Goal: Book appointment/travel/reservation

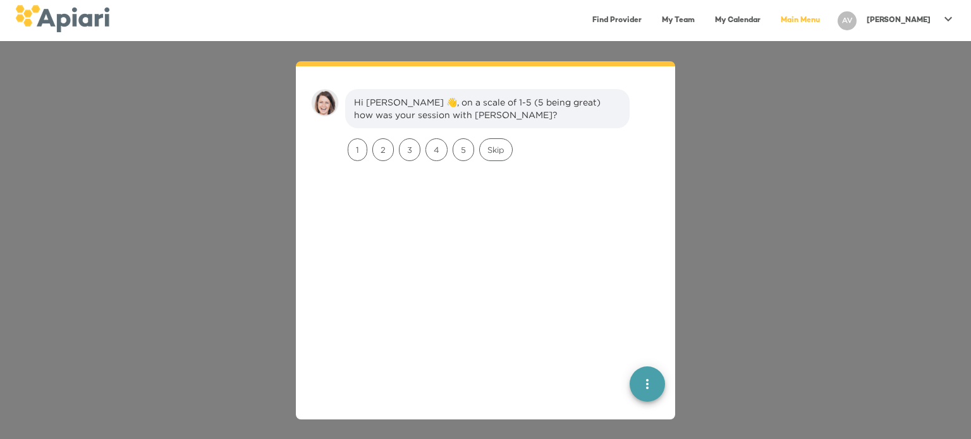
scroll to position [18, 0]
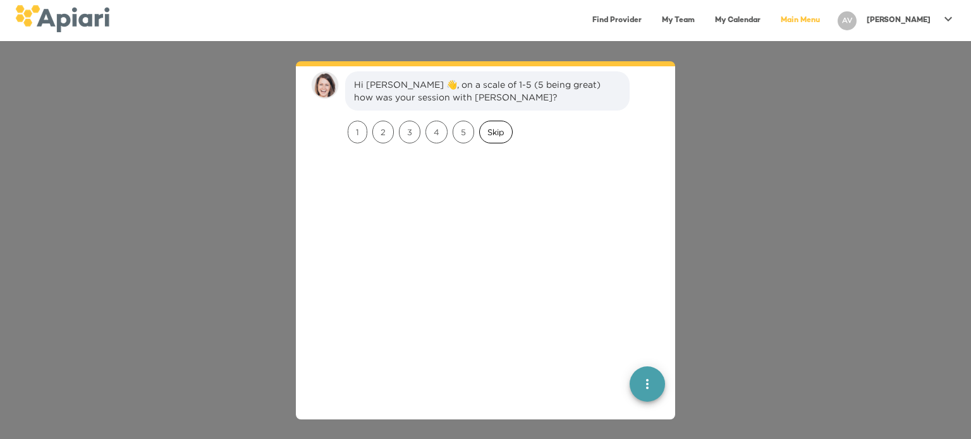
click at [490, 128] on span "Skip" at bounding box center [496, 132] width 32 height 12
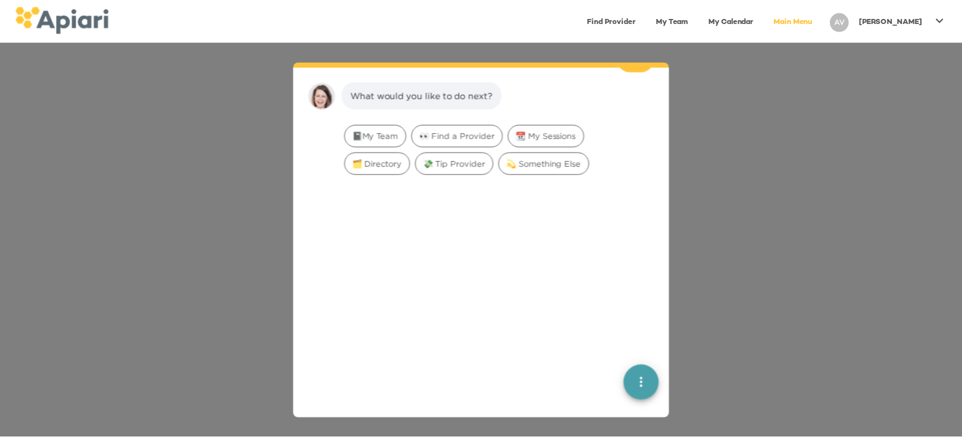
scroll to position [104, 0]
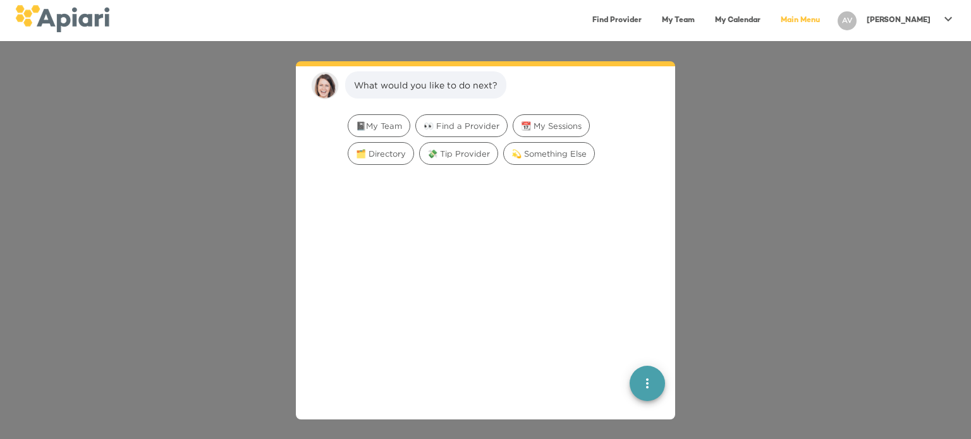
click at [752, 20] on link "My Calendar" at bounding box center [738, 21] width 61 height 26
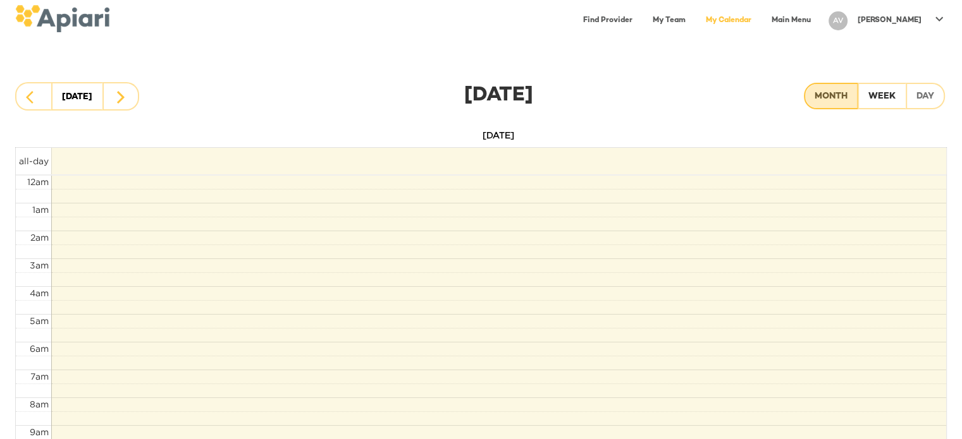
click at [824, 94] on div "Month" at bounding box center [830, 97] width 33 height 16
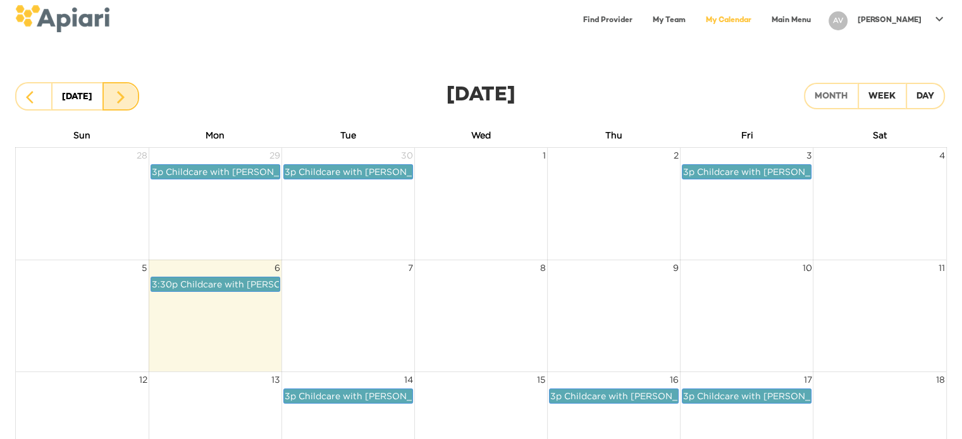
click at [119, 92] on icon "button" at bounding box center [121, 97] width 8 height 13
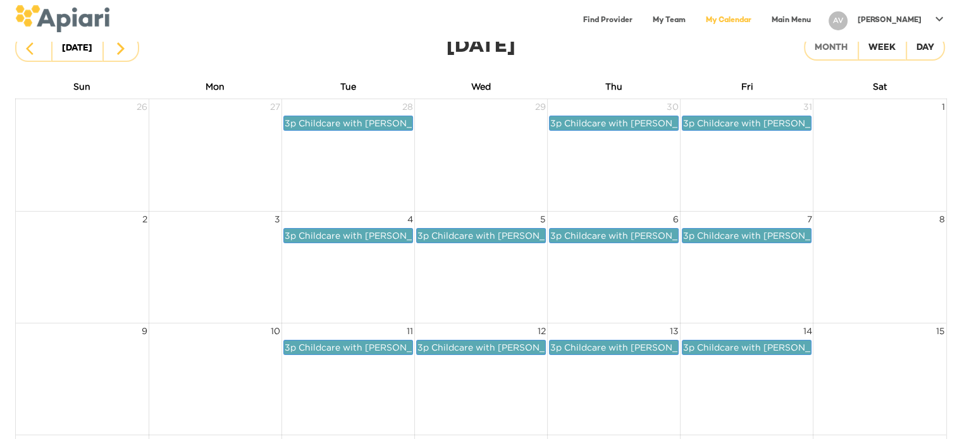
scroll to position [48, 0]
click at [32, 52] on icon "button" at bounding box center [30, 49] width 8 height 13
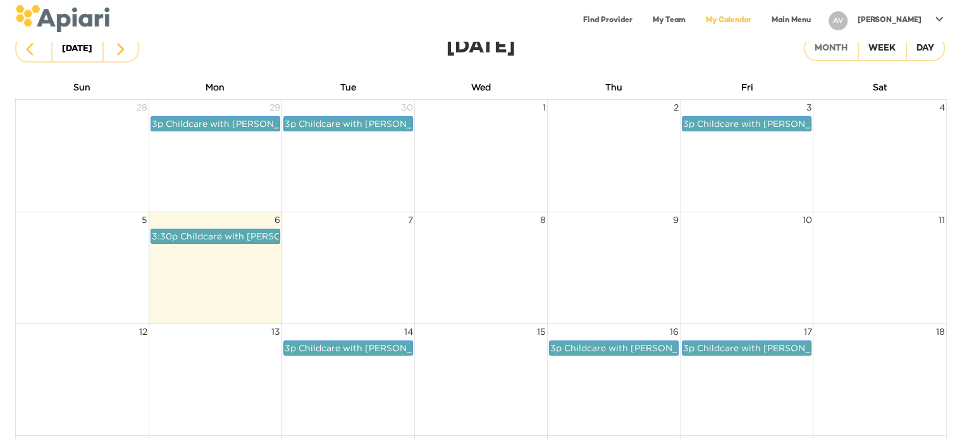
scroll to position [433, 0]
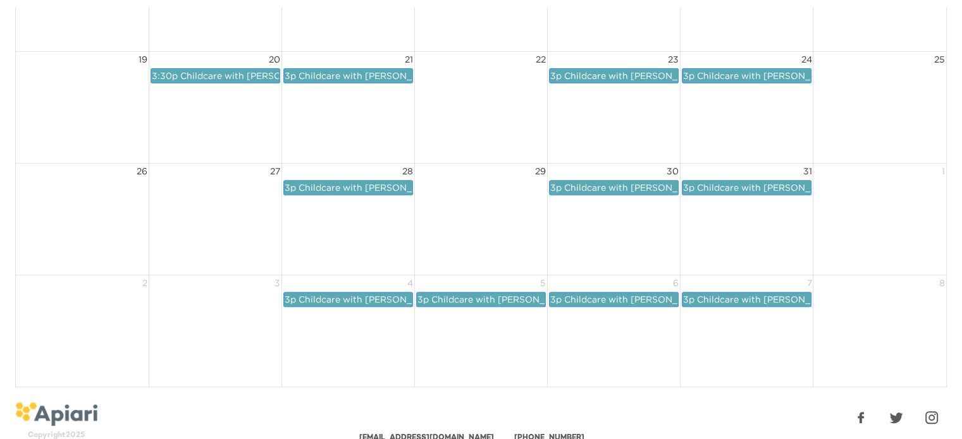
click at [498, 295] on span "Childcare with [PERSON_NAME]" at bounding box center [503, 299] width 144 height 9
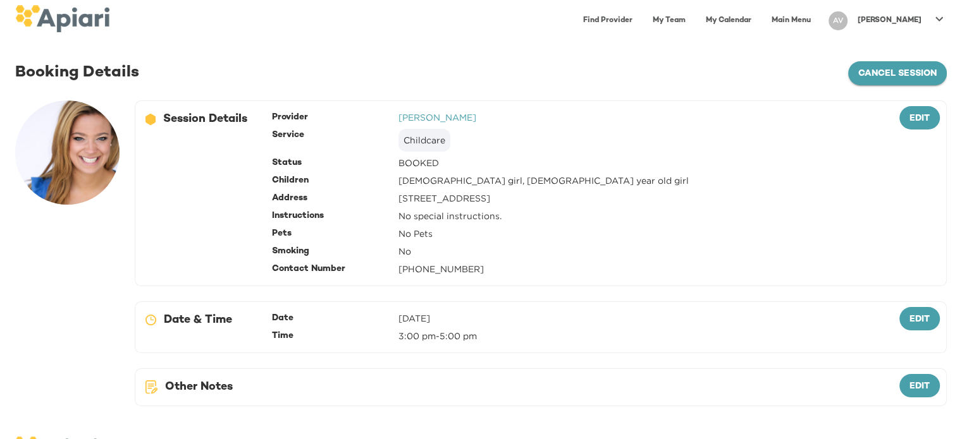
click at [886, 75] on span "cancel session" at bounding box center [897, 74] width 78 height 16
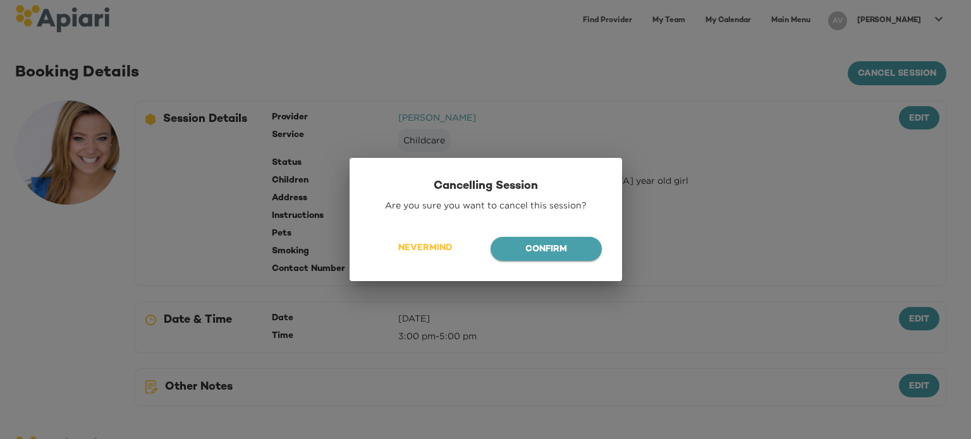
click at [524, 257] on span "Confirm" at bounding box center [546, 250] width 91 height 16
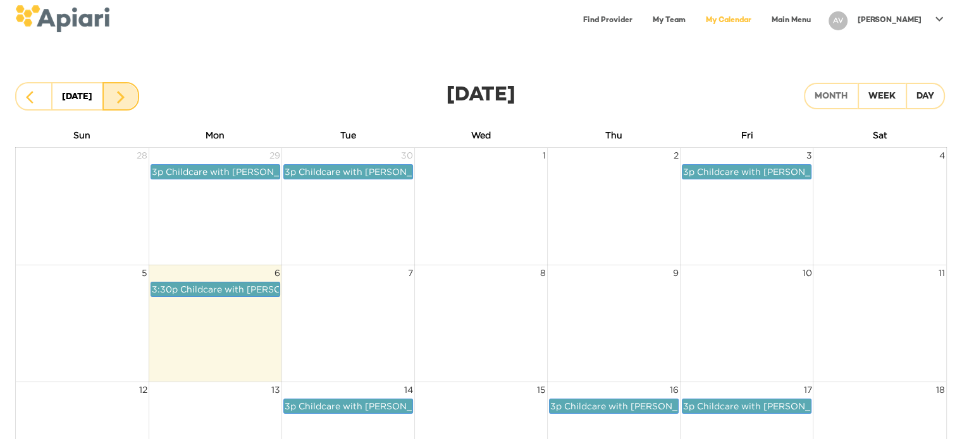
click at [117, 87] on button "button" at bounding box center [120, 96] width 37 height 28
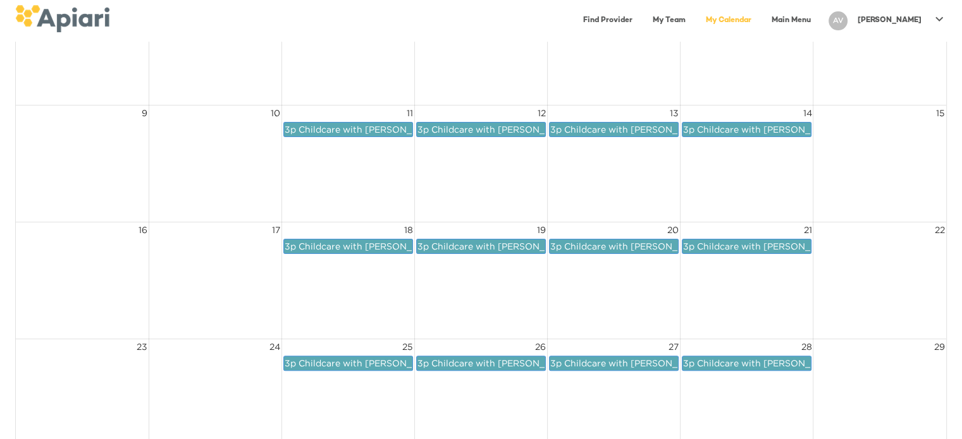
scroll to position [277, 0]
click at [486, 128] on span "Childcare with [PERSON_NAME]" at bounding box center [503, 129] width 144 height 9
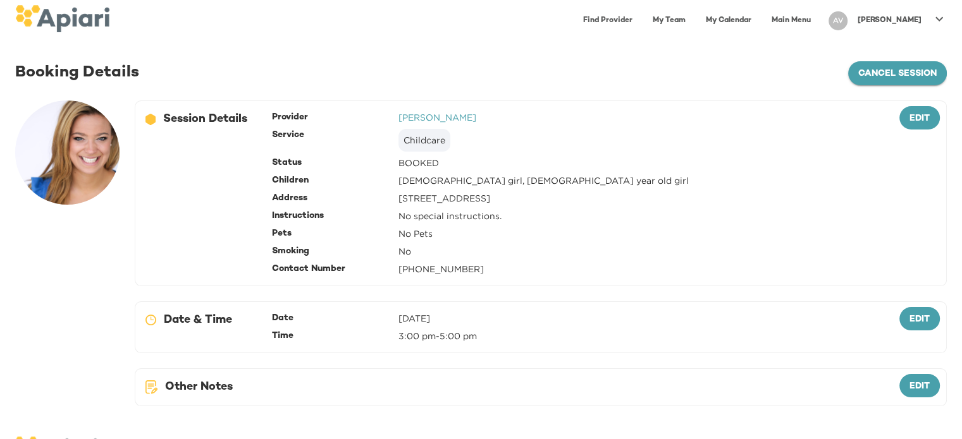
click at [861, 77] on span "cancel session" at bounding box center [897, 74] width 78 height 16
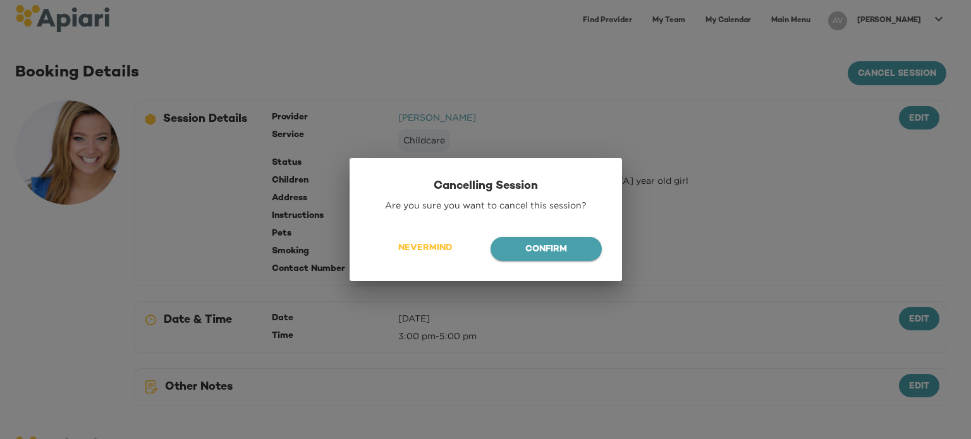
click at [521, 248] on span "Confirm" at bounding box center [546, 250] width 91 height 16
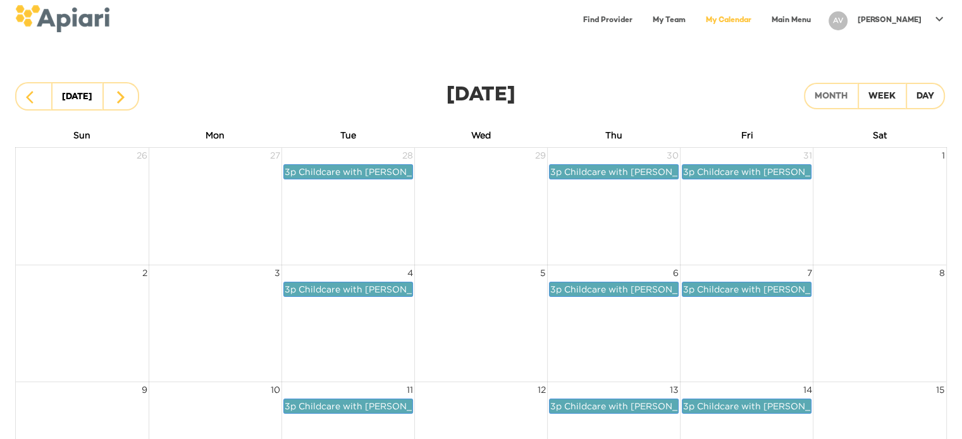
click at [331, 404] on span "Childcare with [PERSON_NAME]" at bounding box center [370, 406] width 144 height 9
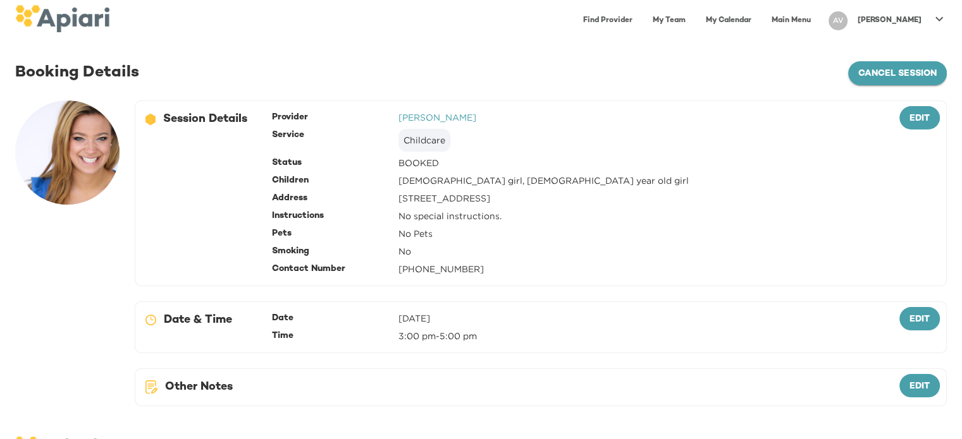
click at [873, 64] on button "cancel session" at bounding box center [897, 73] width 99 height 24
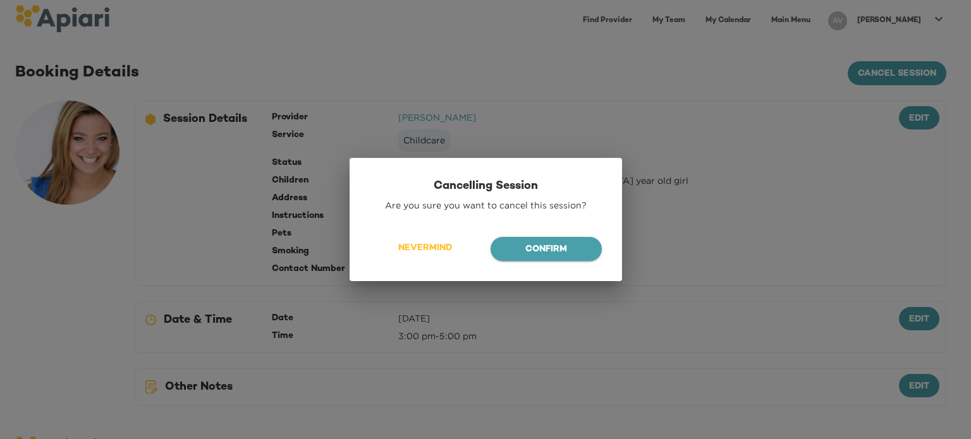
click at [526, 246] on span "Confirm" at bounding box center [546, 250] width 91 height 16
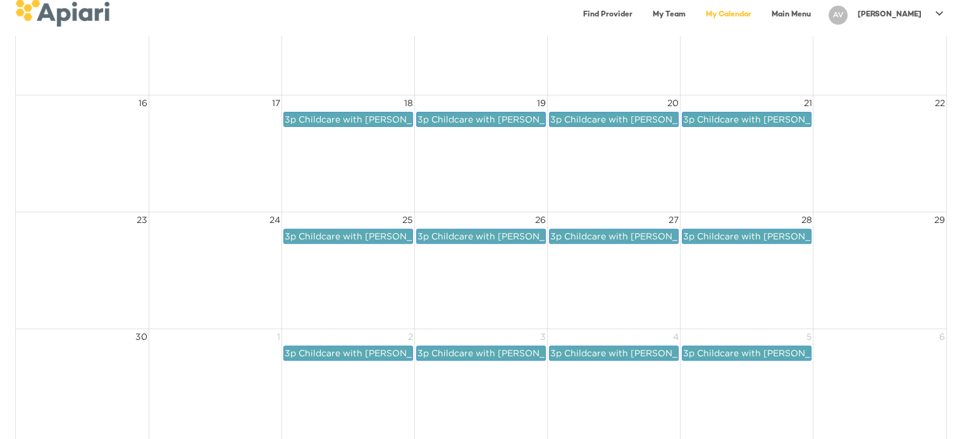
scroll to position [405, 0]
click at [509, 237] on span "Childcare with [PERSON_NAME]" at bounding box center [503, 235] width 144 height 9
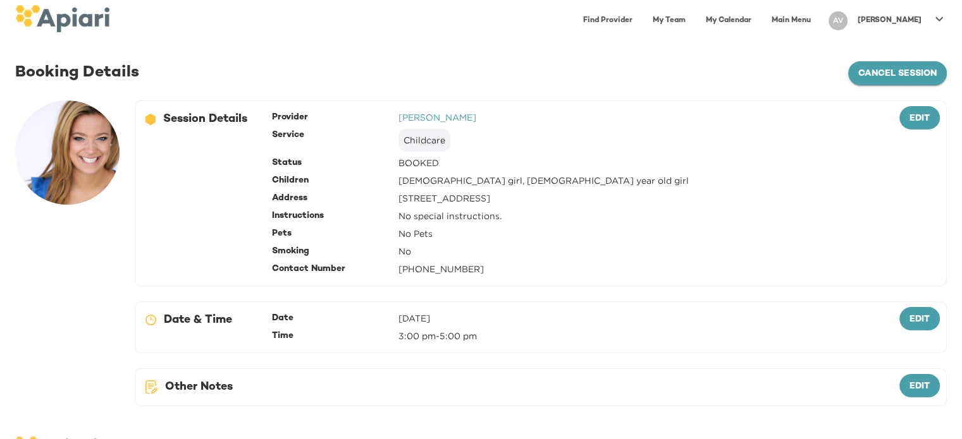
click at [889, 77] on span "cancel session" at bounding box center [897, 74] width 78 height 16
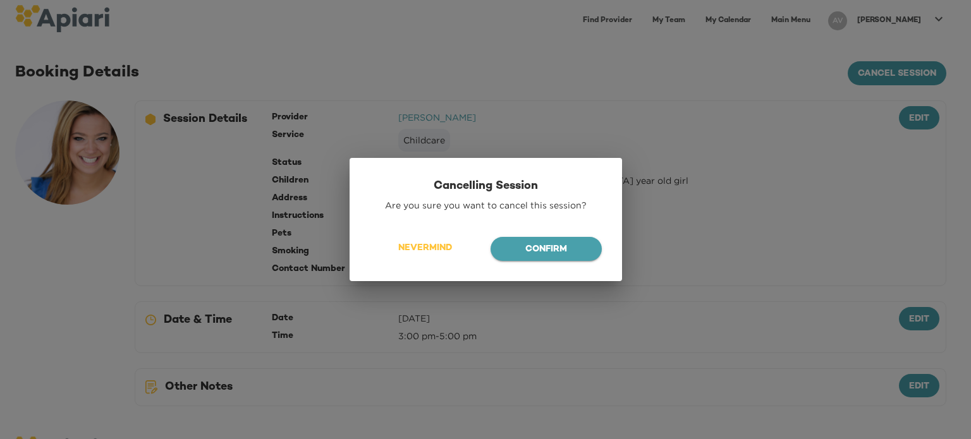
click at [569, 257] on span "Confirm" at bounding box center [546, 250] width 91 height 16
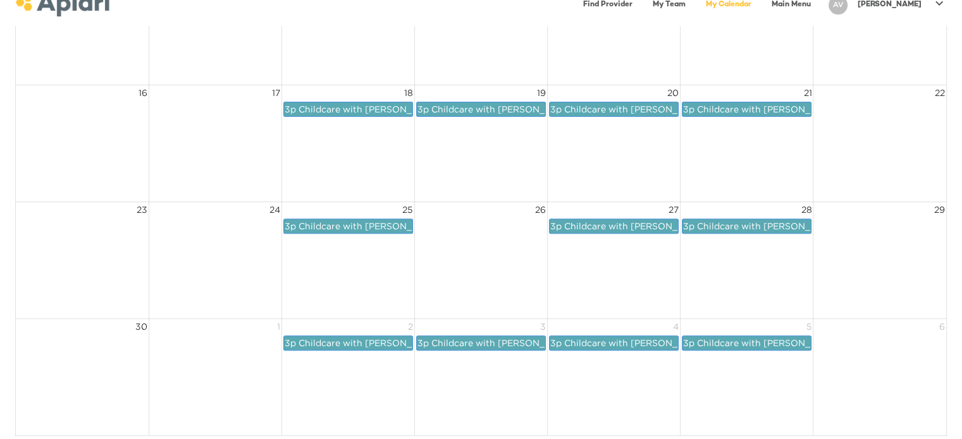
scroll to position [502, 0]
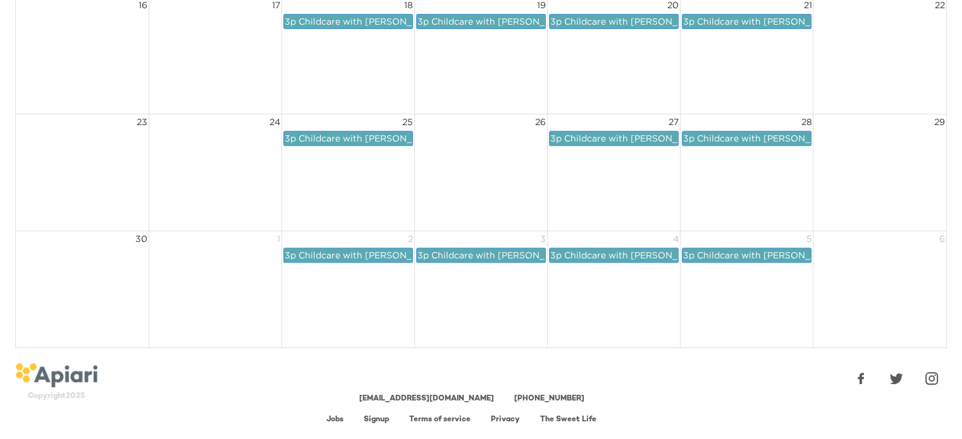
click at [600, 134] on span "Childcare with [PERSON_NAME]" at bounding box center [636, 137] width 144 height 9
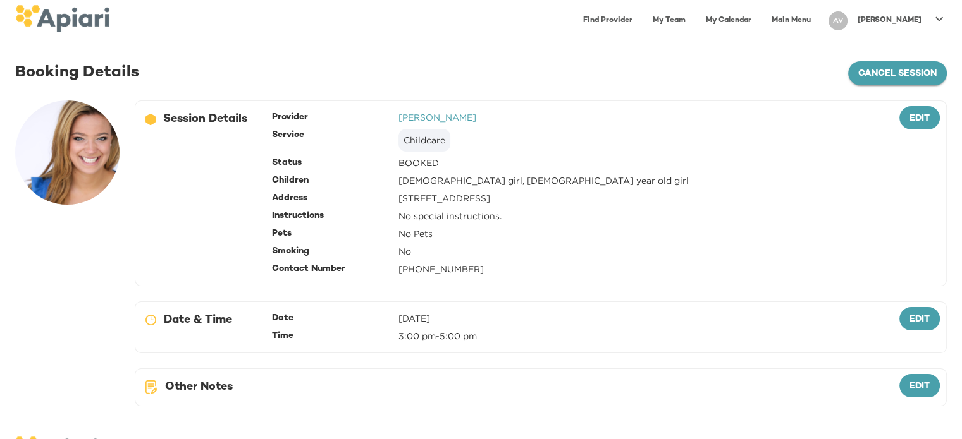
click at [882, 71] on span "cancel session" at bounding box center [897, 74] width 78 height 16
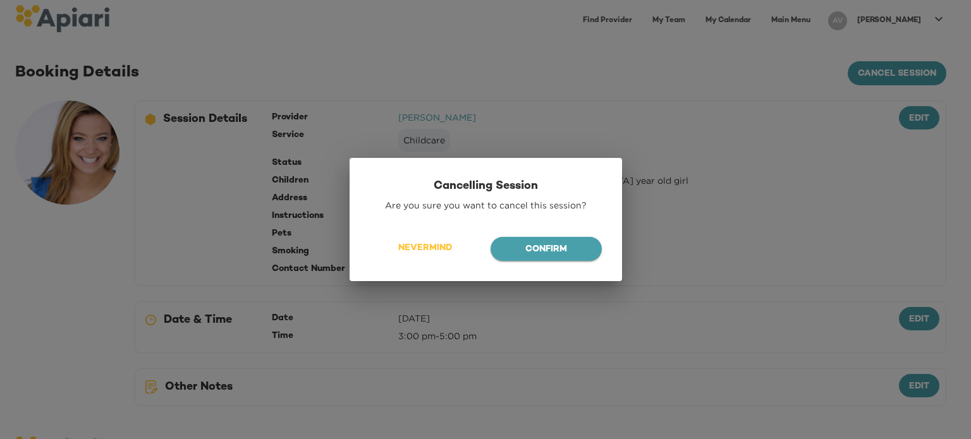
click at [563, 250] on span "Confirm" at bounding box center [546, 250] width 91 height 16
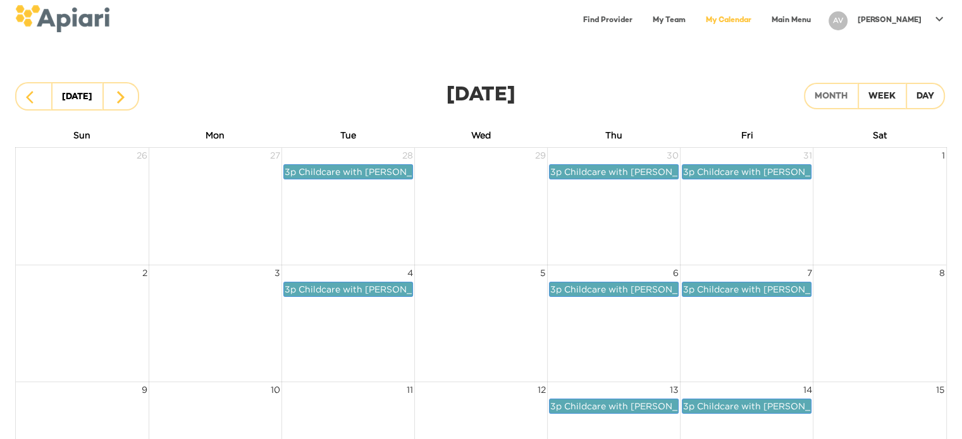
scroll to position [384, 0]
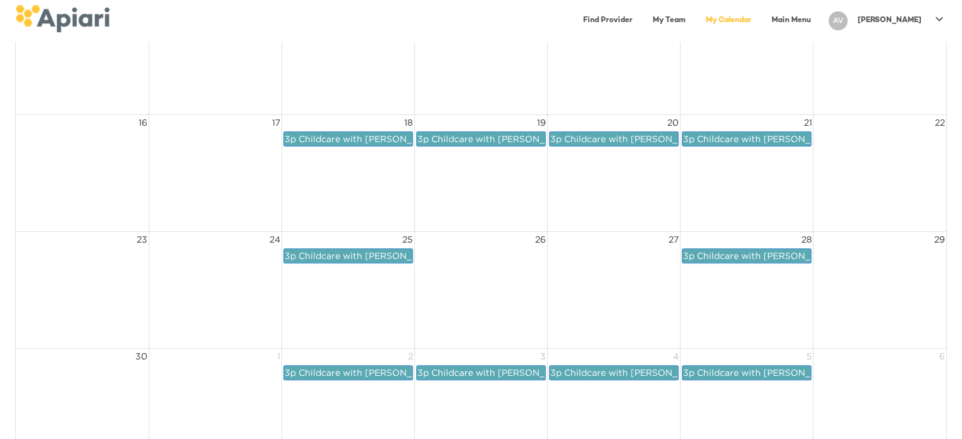
click at [745, 256] on span "Childcare with [PERSON_NAME]" at bounding box center [769, 255] width 144 height 9
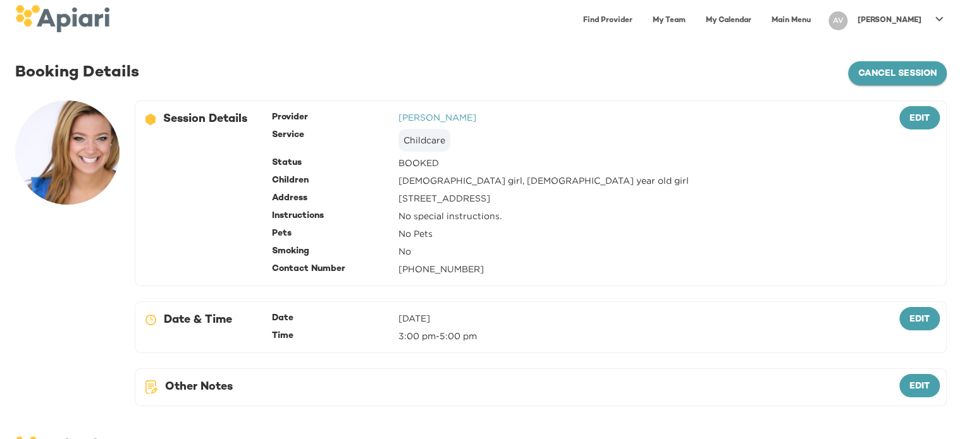
click at [895, 68] on span "cancel session" at bounding box center [897, 74] width 78 height 16
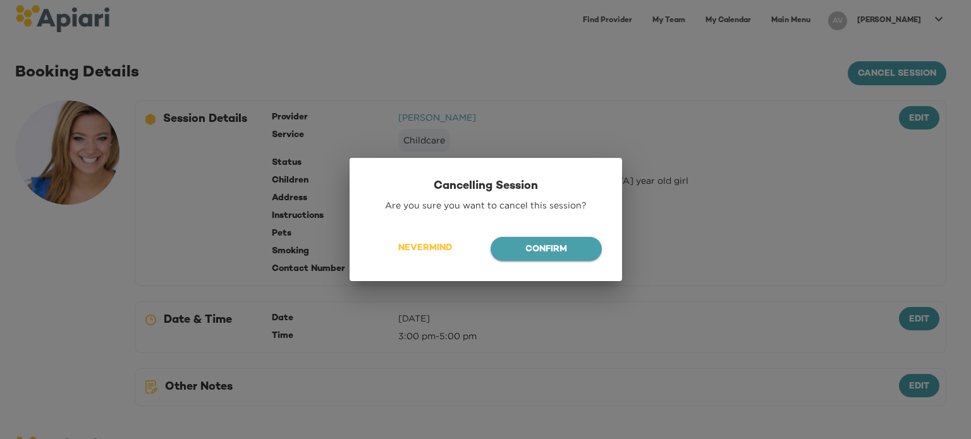
click at [539, 260] on button "Confirm" at bounding box center [546, 249] width 111 height 24
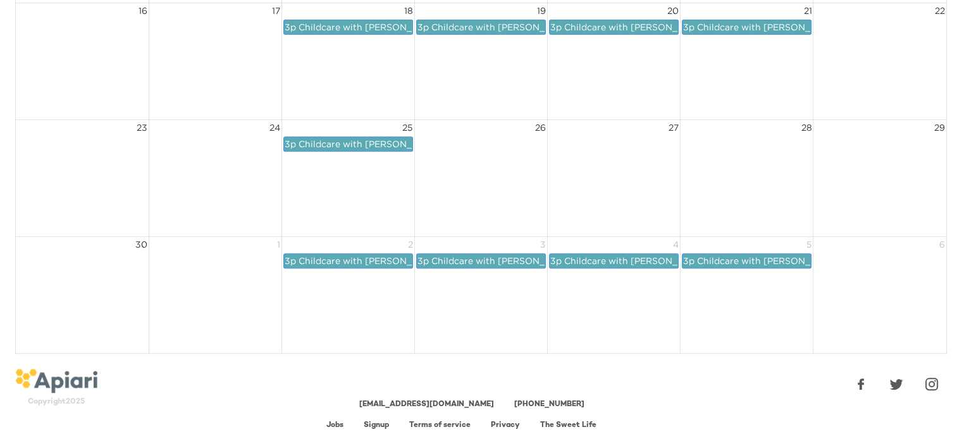
scroll to position [502, 0]
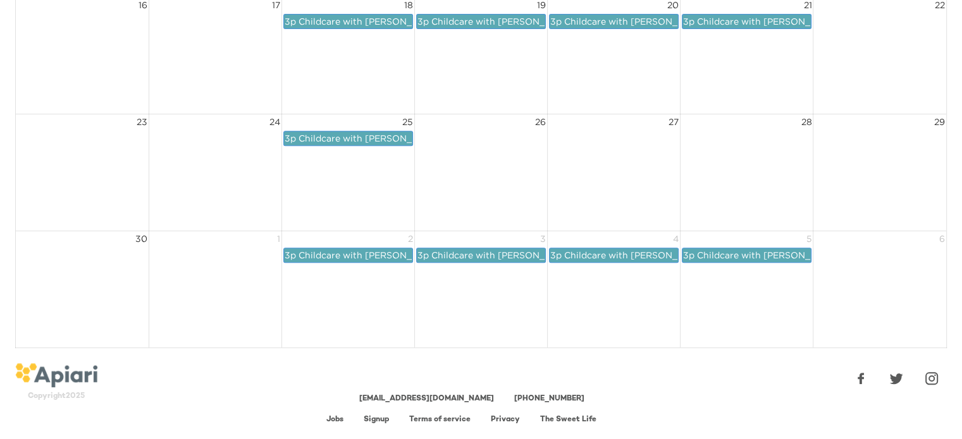
click at [481, 253] on span "Childcare with [PERSON_NAME]" at bounding box center [503, 254] width 144 height 9
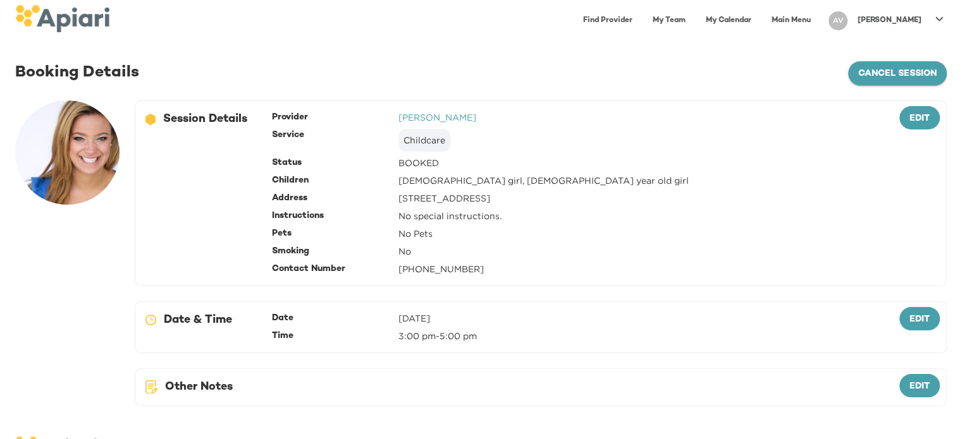
click at [880, 64] on button "cancel session" at bounding box center [897, 73] width 99 height 24
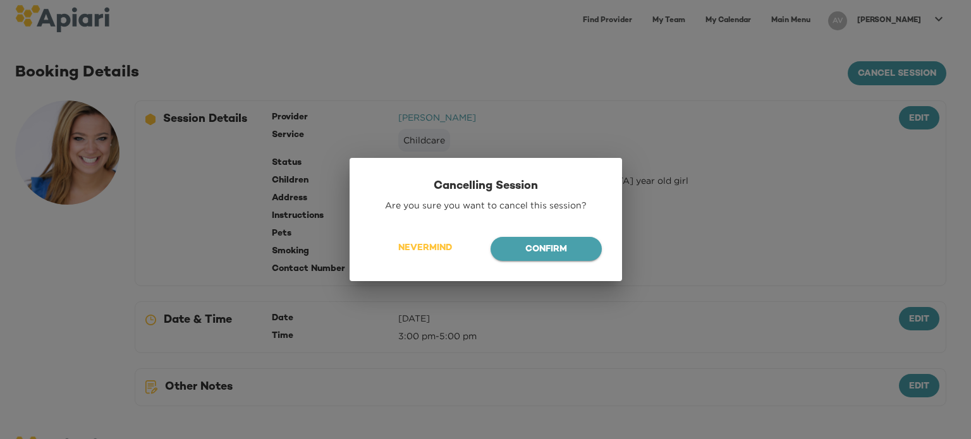
click at [523, 247] on span "Confirm" at bounding box center [546, 250] width 91 height 16
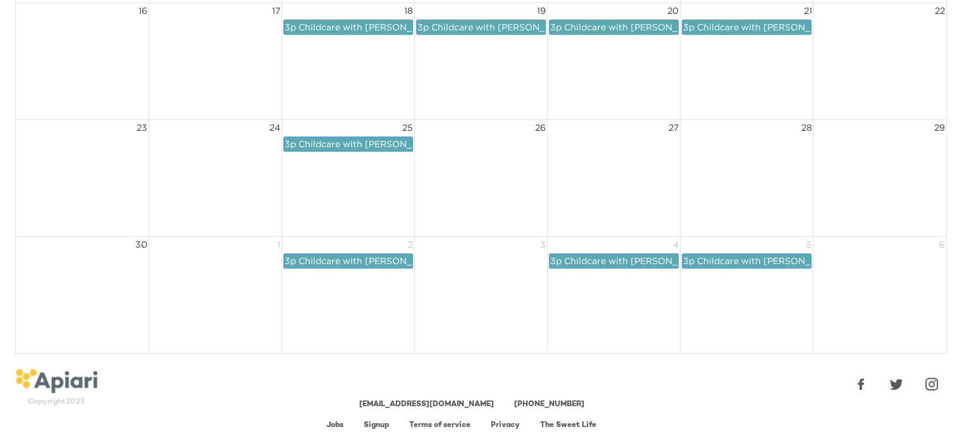
scroll to position [502, 0]
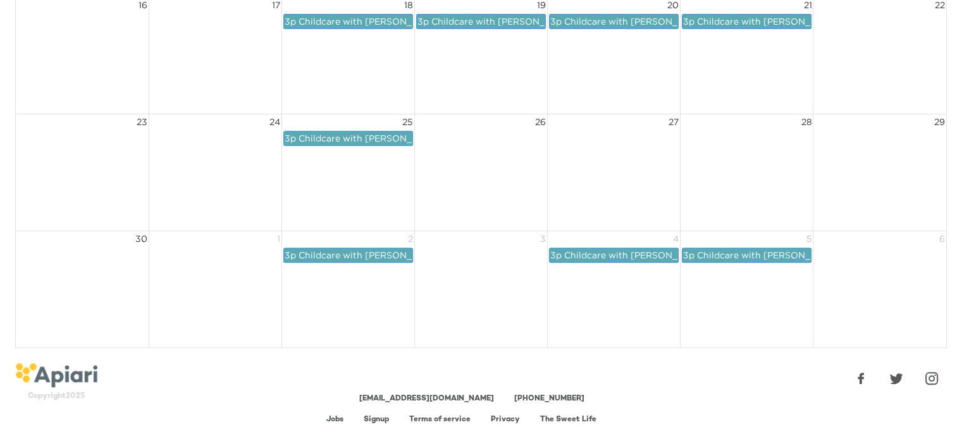
click at [613, 250] on span "Childcare with [PERSON_NAME]" at bounding box center [636, 254] width 144 height 9
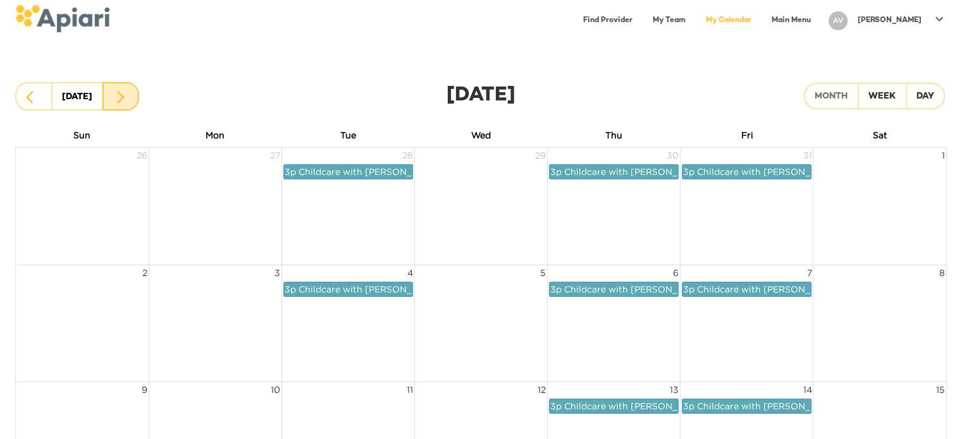
click at [116, 102] on icon "button" at bounding box center [120, 97] width 15 height 15
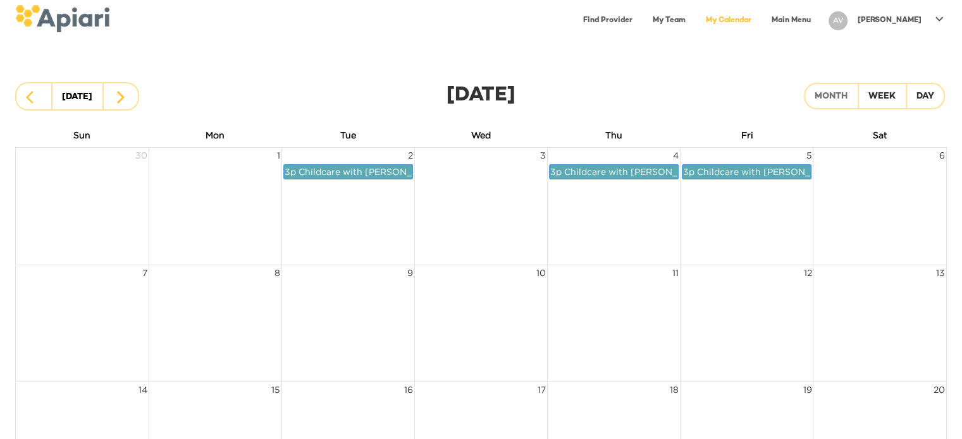
click at [693, 18] on link "My Team" at bounding box center [669, 21] width 48 height 26
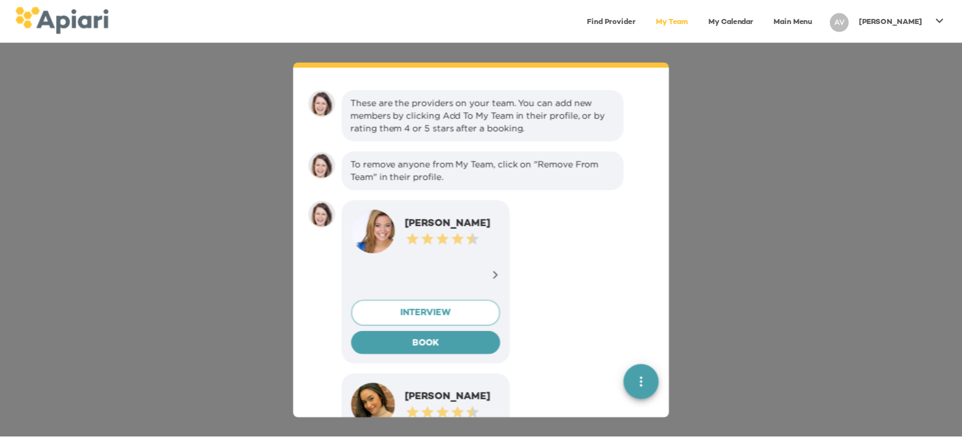
scroll to position [18, 0]
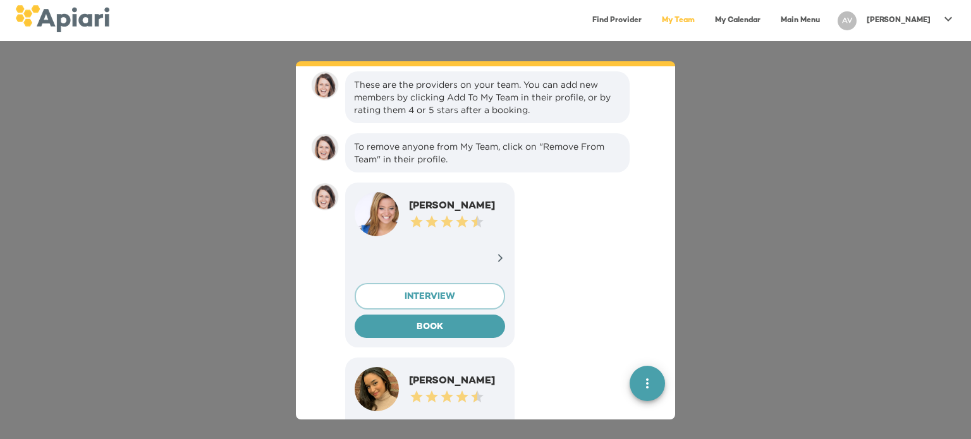
click at [754, 21] on link "My Calendar" at bounding box center [738, 21] width 61 height 26
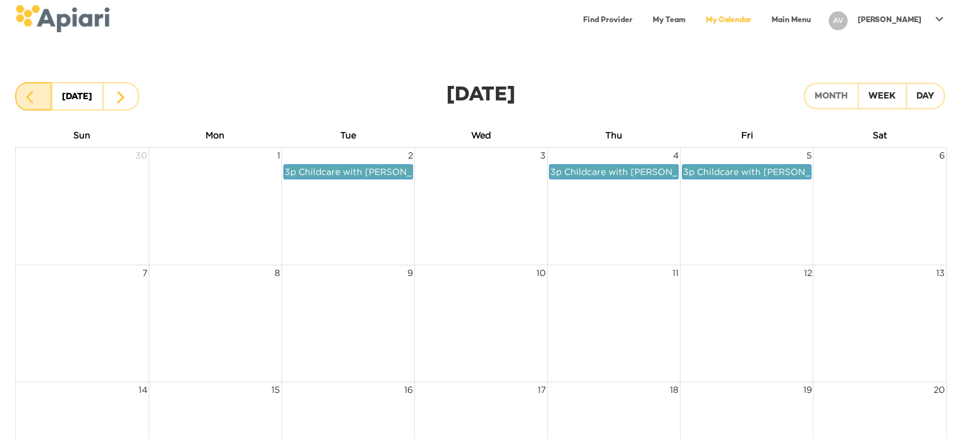
click at [23, 97] on button "button" at bounding box center [33, 96] width 37 height 28
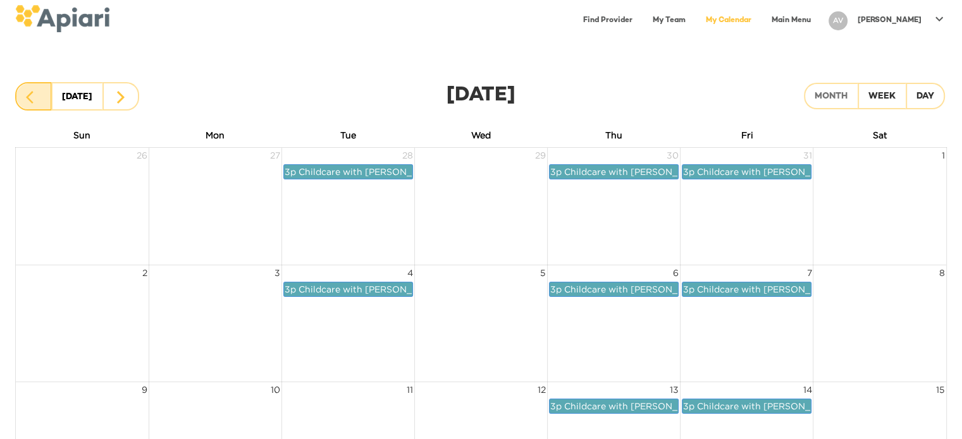
click at [23, 97] on button "button" at bounding box center [33, 96] width 37 height 28
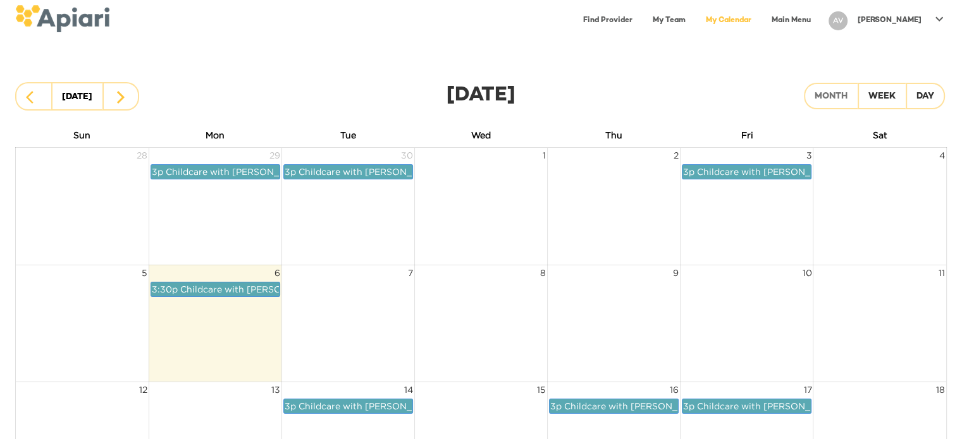
click at [693, 16] on link "My Team" at bounding box center [669, 21] width 48 height 26
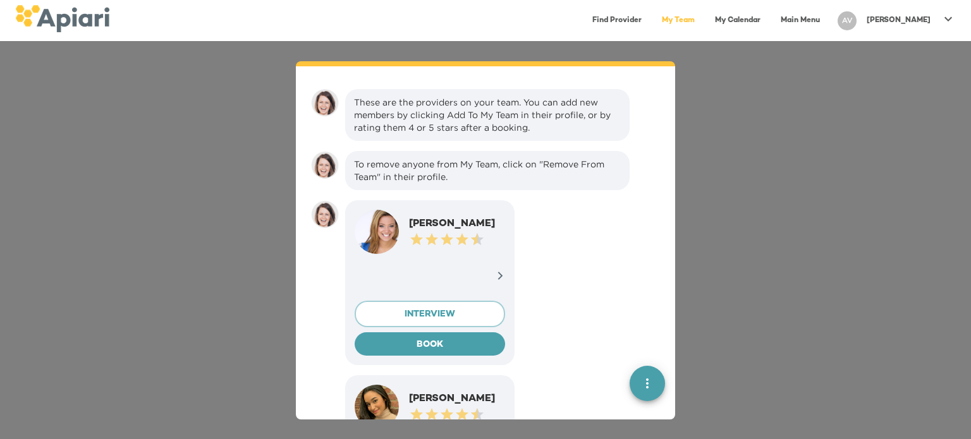
scroll to position [18, 0]
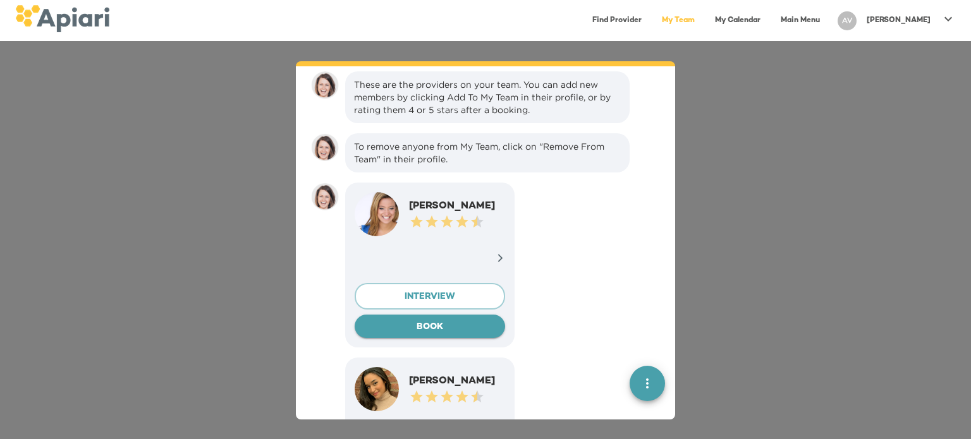
click at [390, 324] on span "BOOK" at bounding box center [430, 328] width 130 height 16
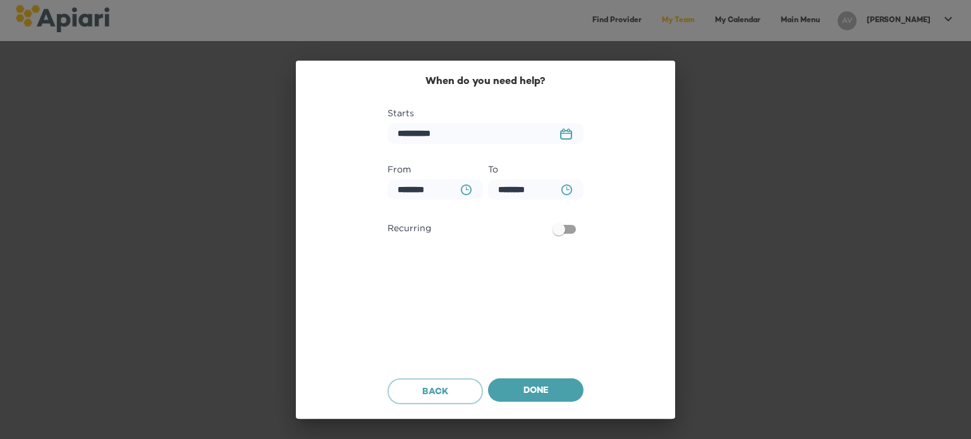
scroll to position [524, 0]
click at [568, 135] on icon "23979DC4-A7E4-489C-88E7-37869341D308 Created with sketchtool." at bounding box center [566, 133] width 12 height 11
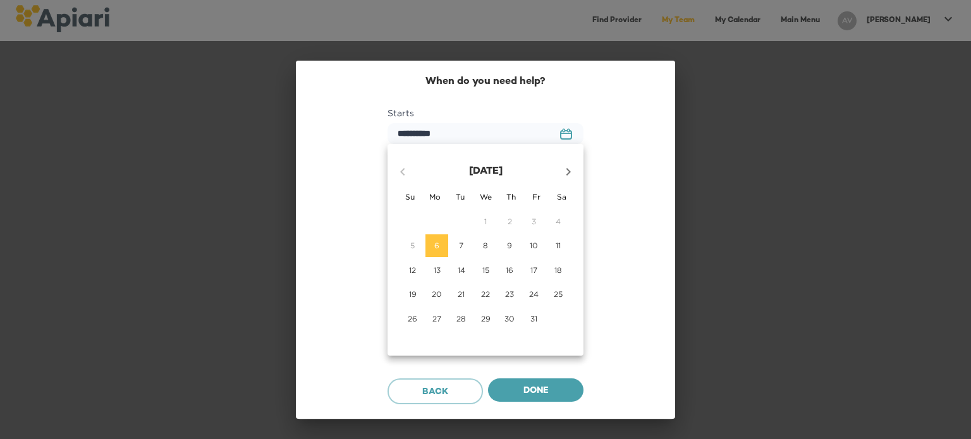
click at [441, 319] on p "27" at bounding box center [437, 319] width 9 height 11
type input "**********"
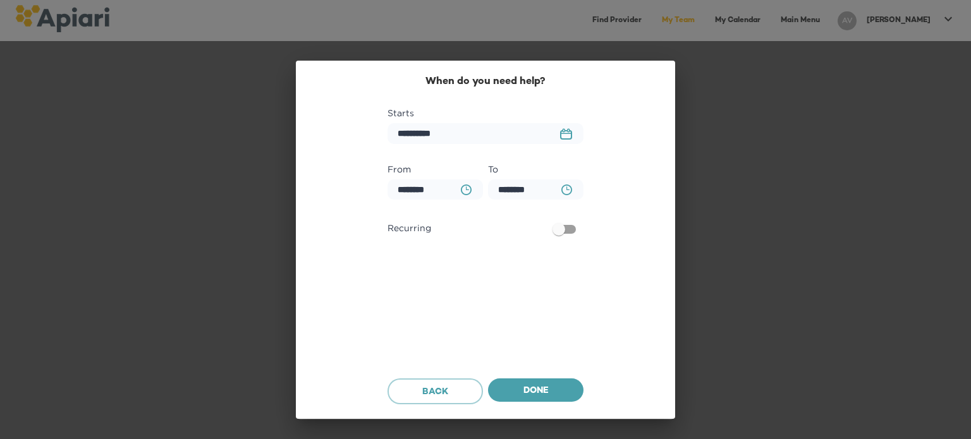
click at [459, 187] on button "BA0D2328-0349-4FFE-B945-982DA367CA30 Created with sketchtool." at bounding box center [466, 190] width 26 height 26
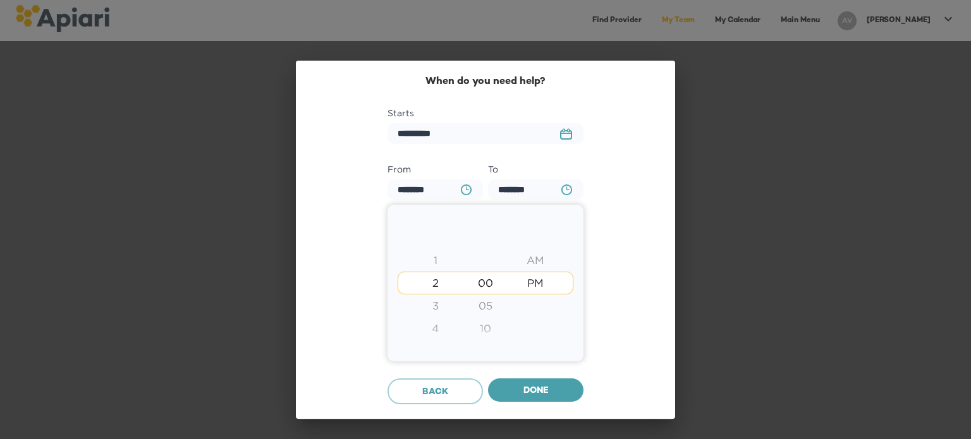
click at [426, 305] on div "3" at bounding box center [435, 306] width 50 height 23
type input "********"
click at [488, 327] on div "10" at bounding box center [485, 328] width 50 height 23
type input "********"
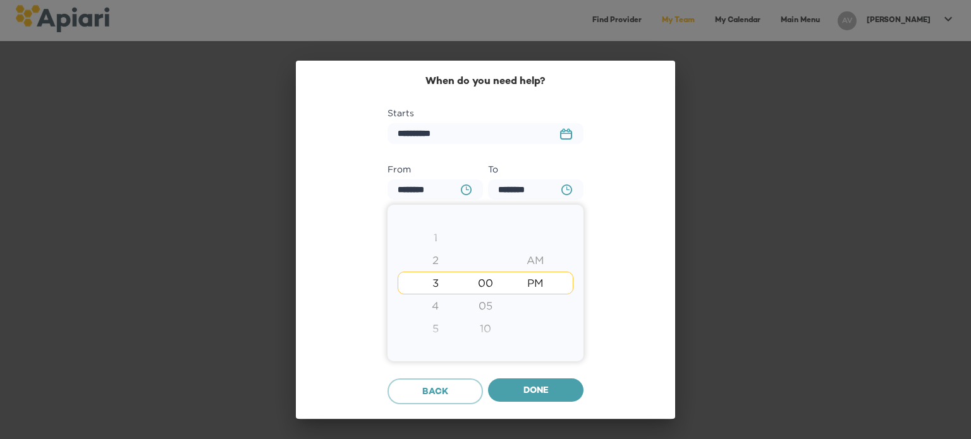
type input "********"
click at [488, 327] on div "20" at bounding box center [485, 328] width 50 height 23
type input "********"
click at [488, 327] on div "30" at bounding box center [485, 328] width 50 height 23
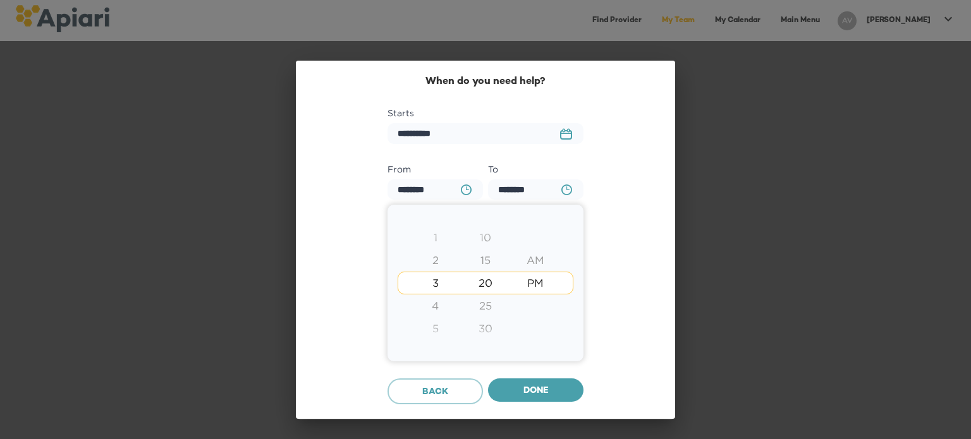
type input "********"
click at [637, 292] on div at bounding box center [485, 219] width 971 height 439
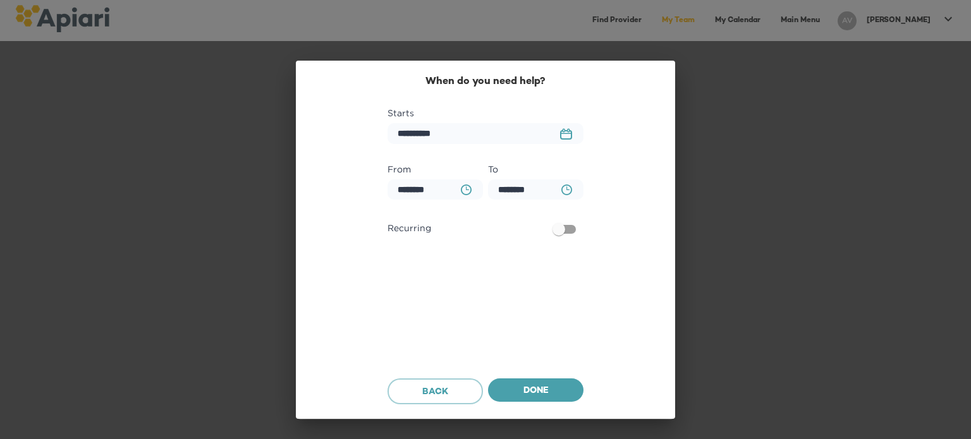
click at [567, 191] on icon "BA0D2328-0349-4FFE-B945-982DA367CA30 Created with sketchtool." at bounding box center [567, 190] width 11 height 11
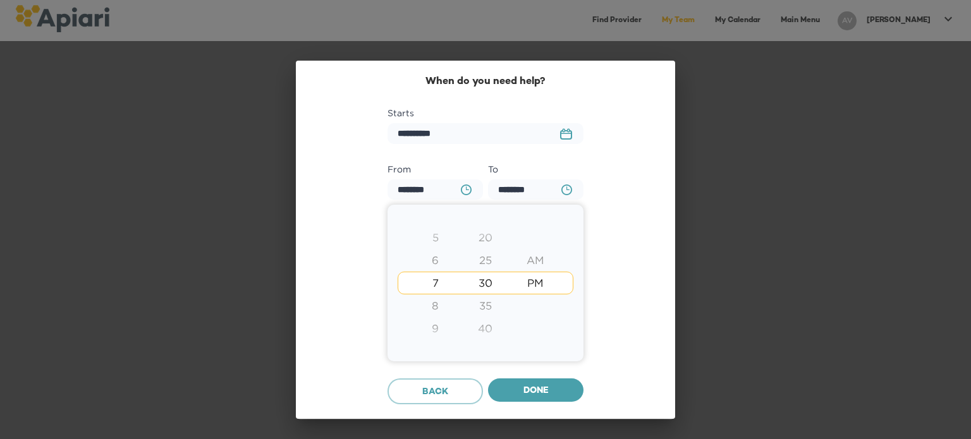
click at [434, 240] on div "5" at bounding box center [435, 237] width 50 height 23
type input "********"
click at [618, 290] on div at bounding box center [485, 219] width 971 height 439
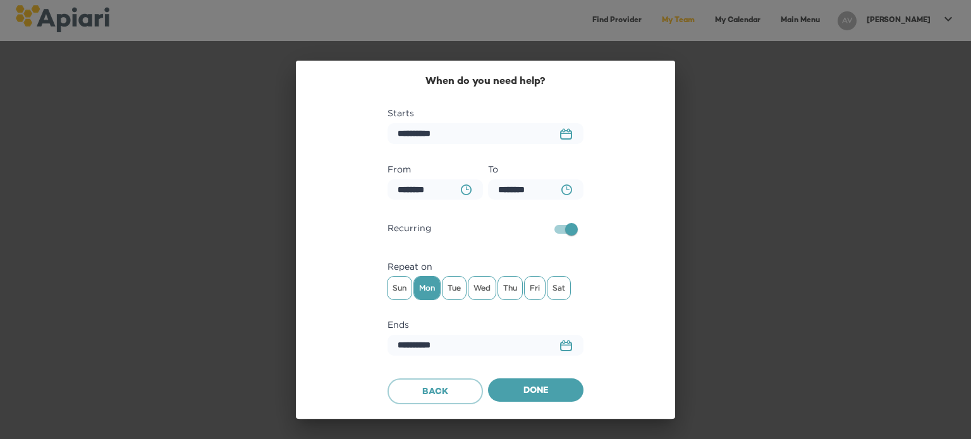
click at [565, 344] on icon "23979DC4-A7E4-489C-88E7-37869341D308 Created with sketchtool." at bounding box center [566, 345] width 12 height 11
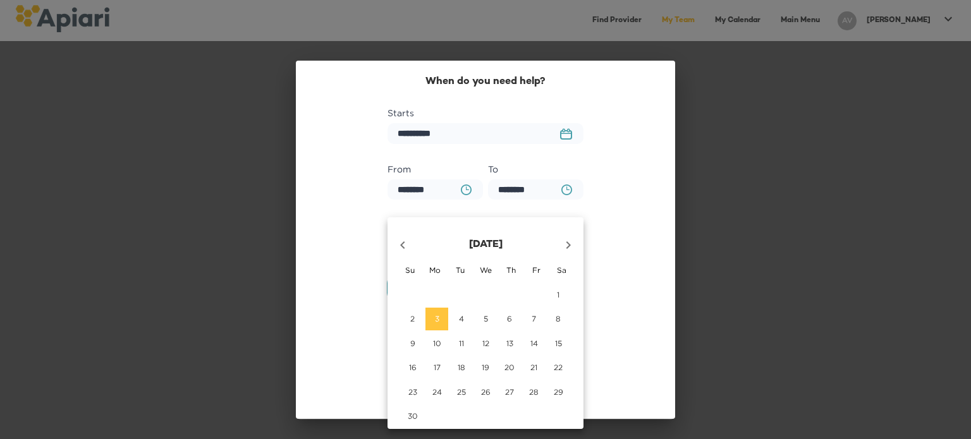
click at [567, 240] on icon "button" at bounding box center [568, 245] width 15 height 15
click at [438, 300] on button "1" at bounding box center [437, 295] width 23 height 23
type input "**********"
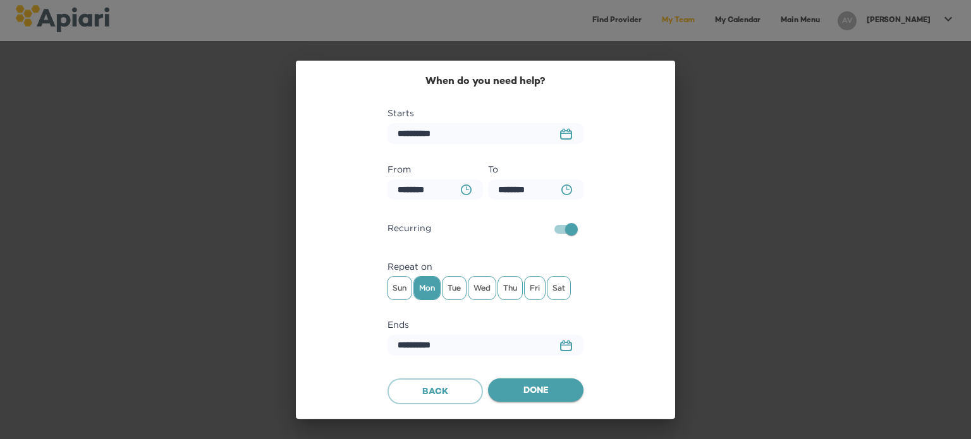
click at [536, 386] on span "Done" at bounding box center [535, 392] width 75 height 16
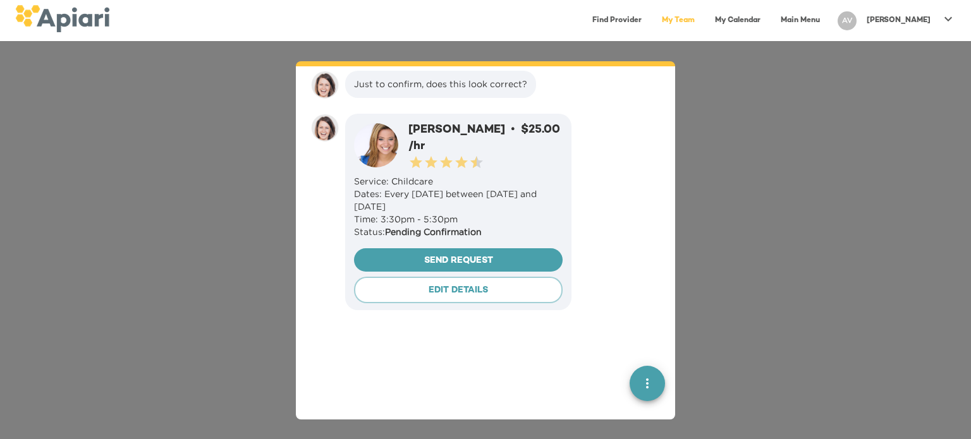
scroll to position [617, 0]
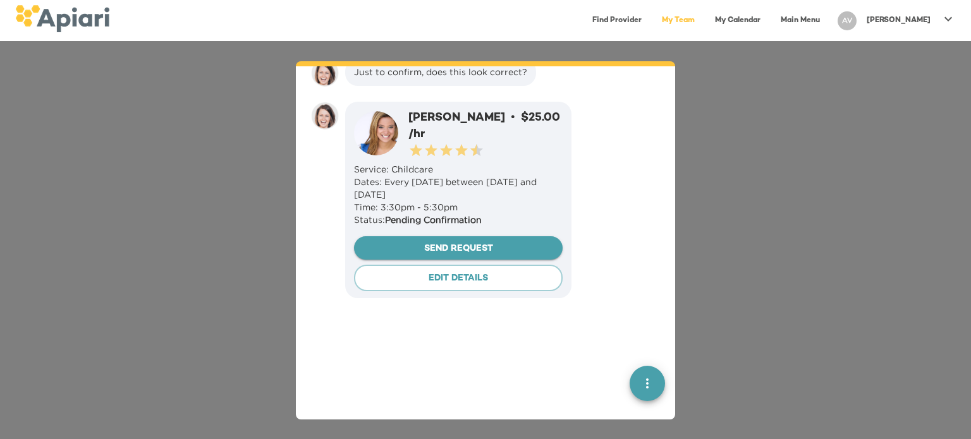
click at [439, 254] on span "Send Request" at bounding box center [458, 250] width 188 height 16
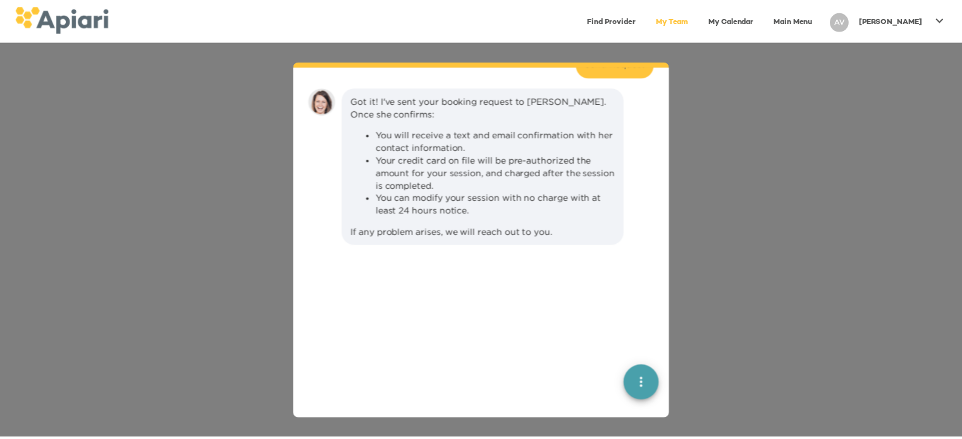
scroll to position [898, 0]
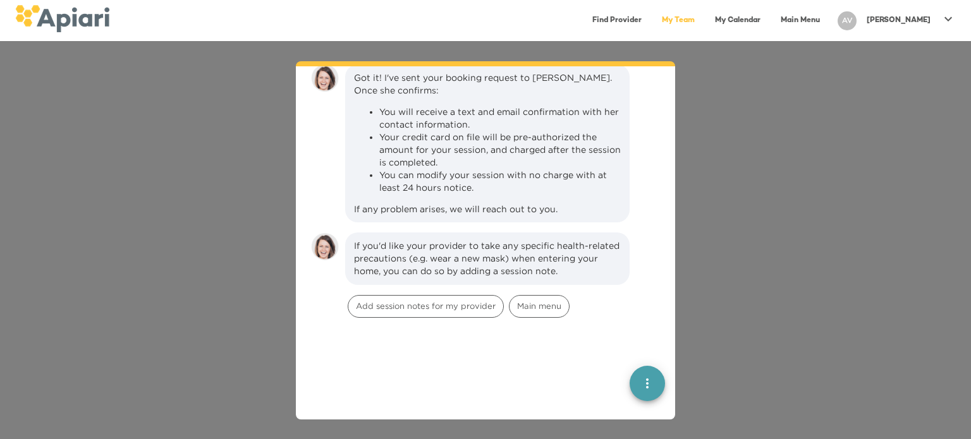
click at [760, 17] on link "My Calendar" at bounding box center [738, 21] width 61 height 26
